Goal: Navigation & Orientation: Find specific page/section

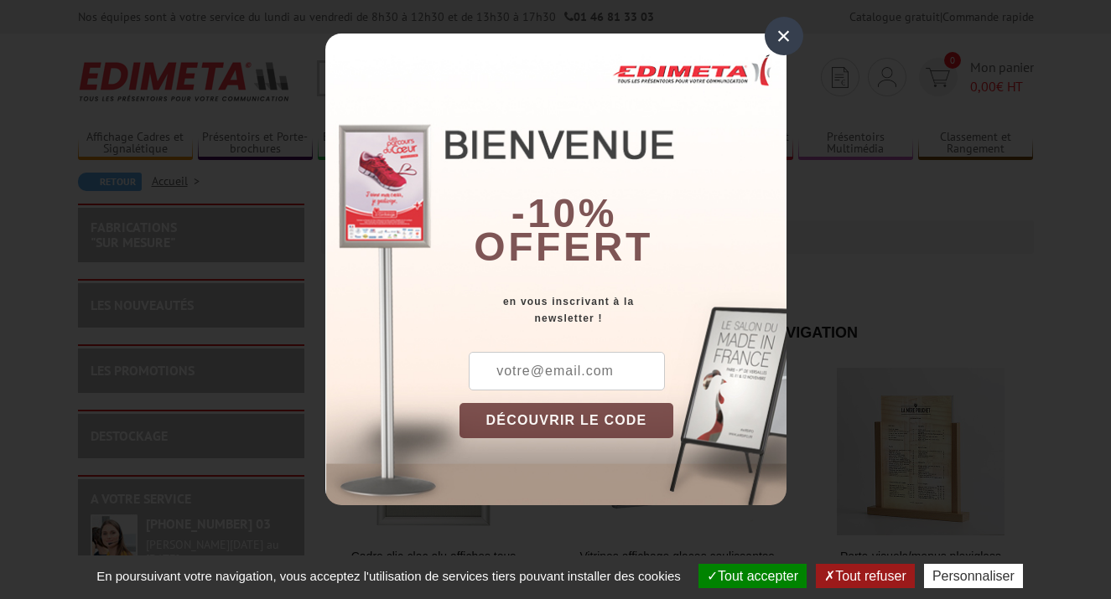
click at [787, 39] on div "×" at bounding box center [784, 36] width 39 height 39
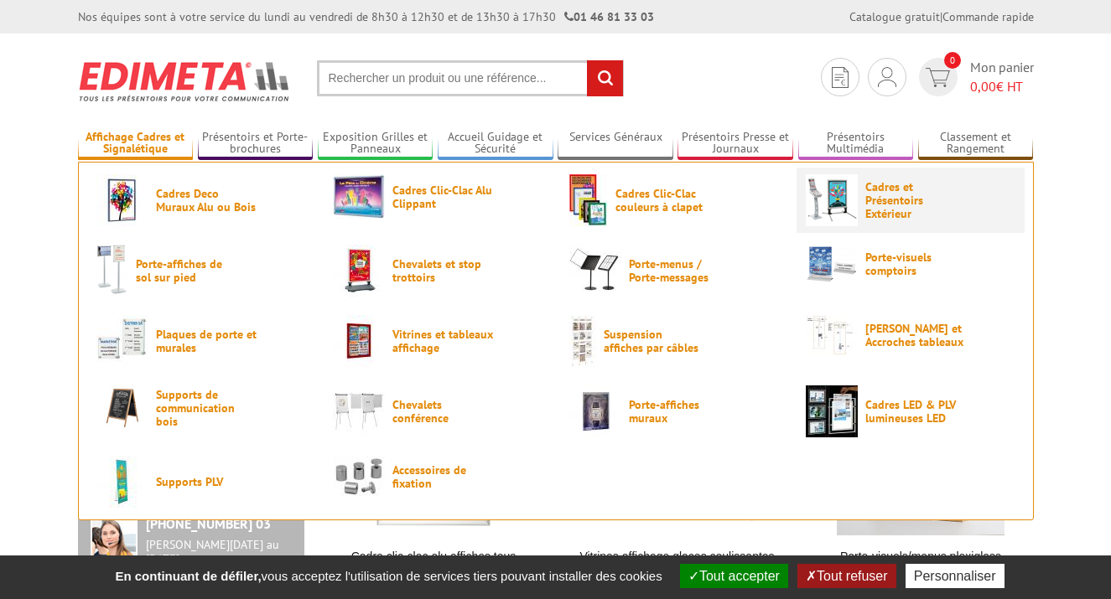
click at [885, 198] on span "Cadres et Présentoirs Extérieur" at bounding box center [915, 200] width 101 height 40
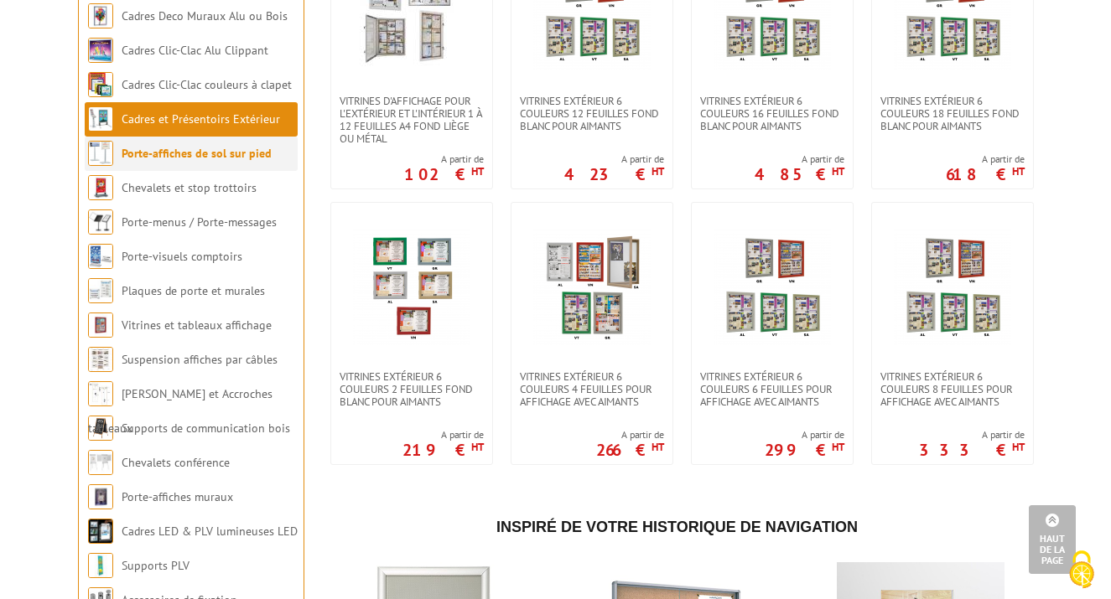
scroll to position [1274, 0]
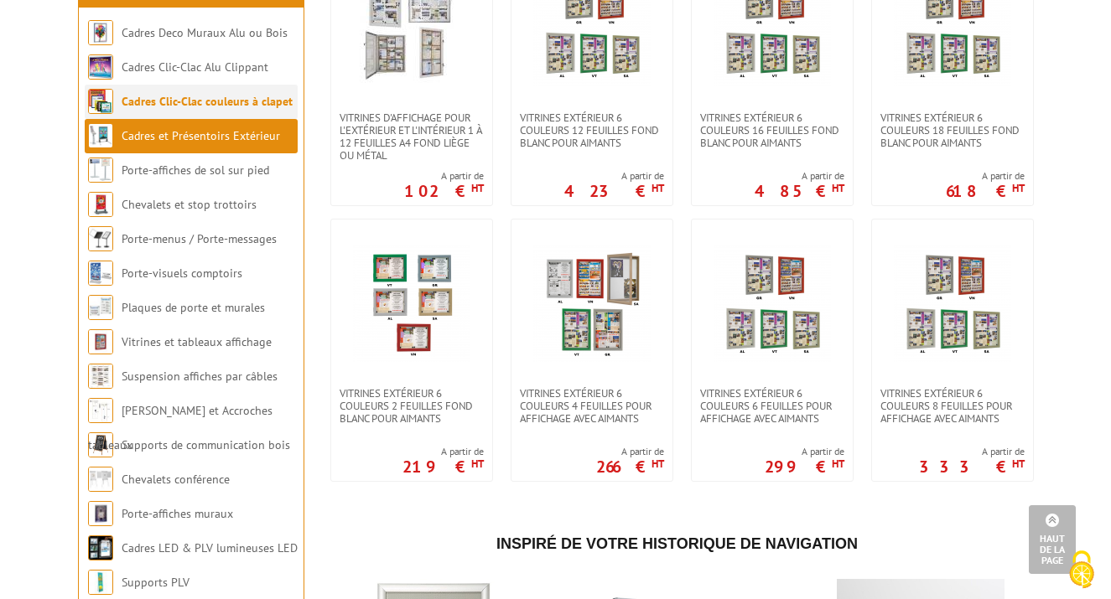
click at [169, 109] on link "Cadres Clic-Clac couleurs à clapet" at bounding box center [207, 101] width 171 height 15
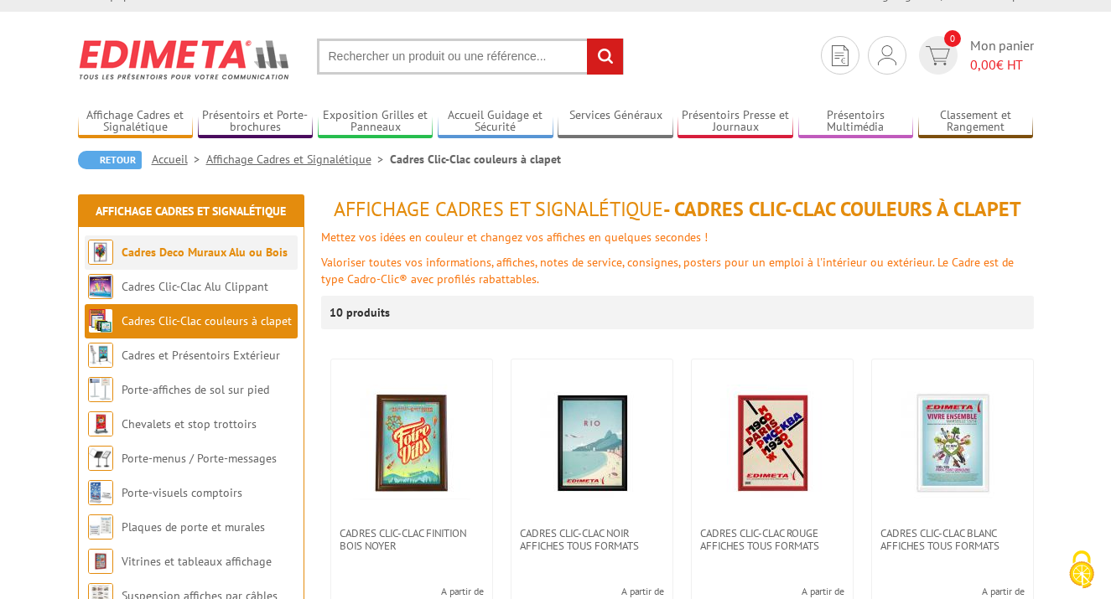
scroll to position [11, 0]
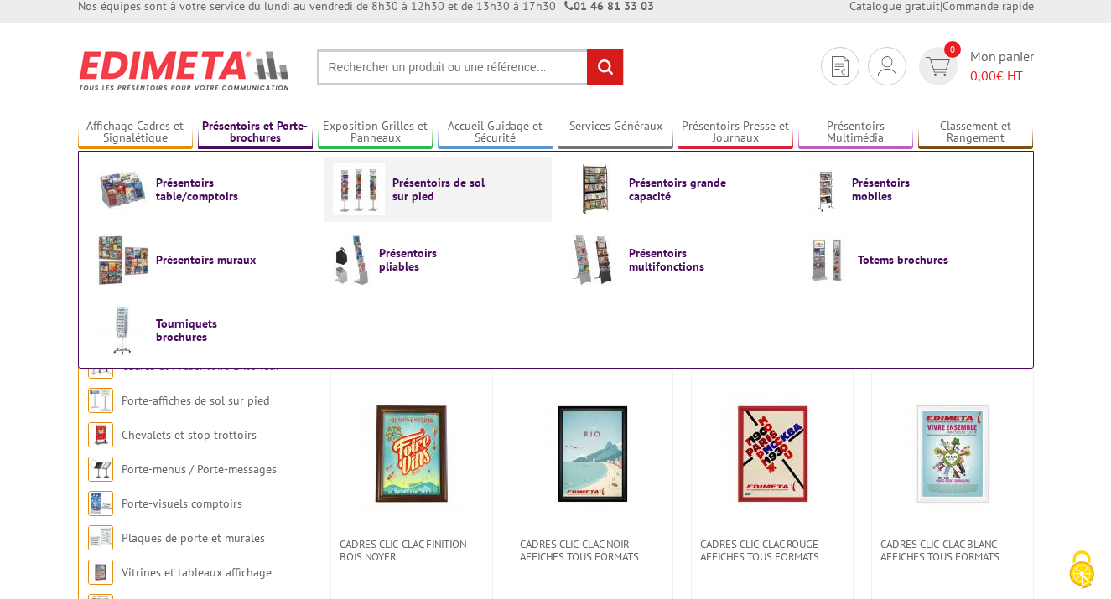
click at [432, 179] on span "Présentoirs de sol sur pied" at bounding box center [442, 189] width 101 height 27
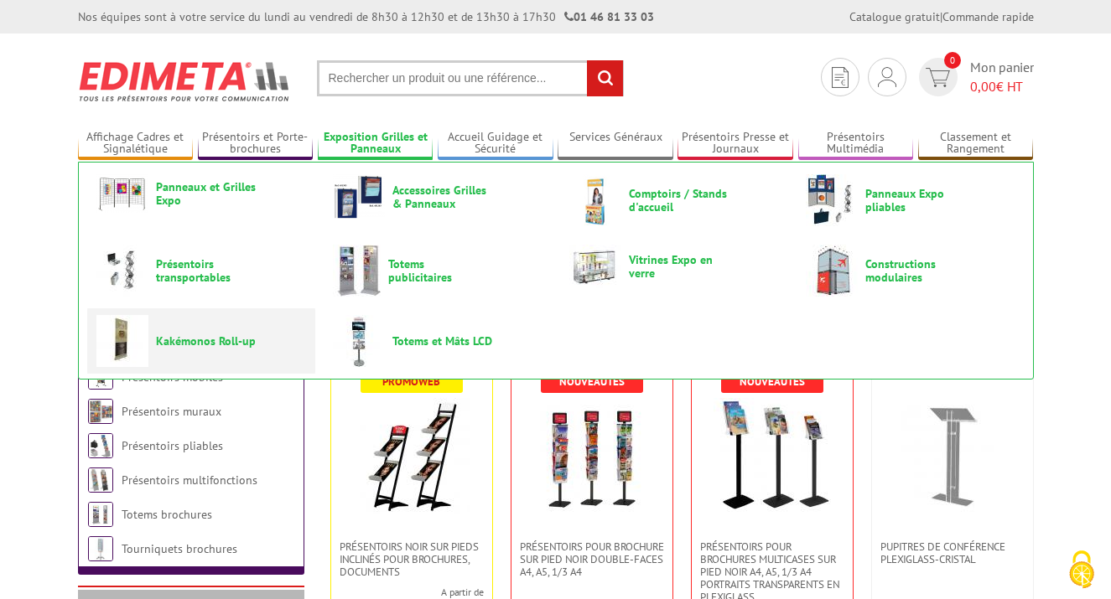
click at [222, 345] on span "Kakémonos Roll-up" at bounding box center [206, 341] width 101 height 13
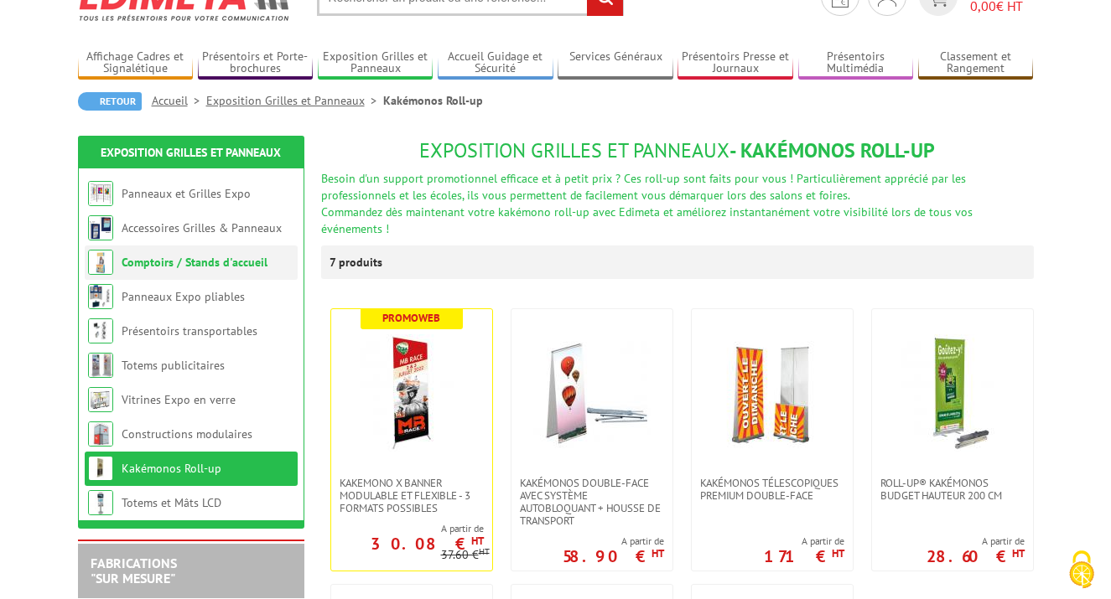
scroll to position [74, 0]
